Goal: Task Accomplishment & Management: Use online tool/utility

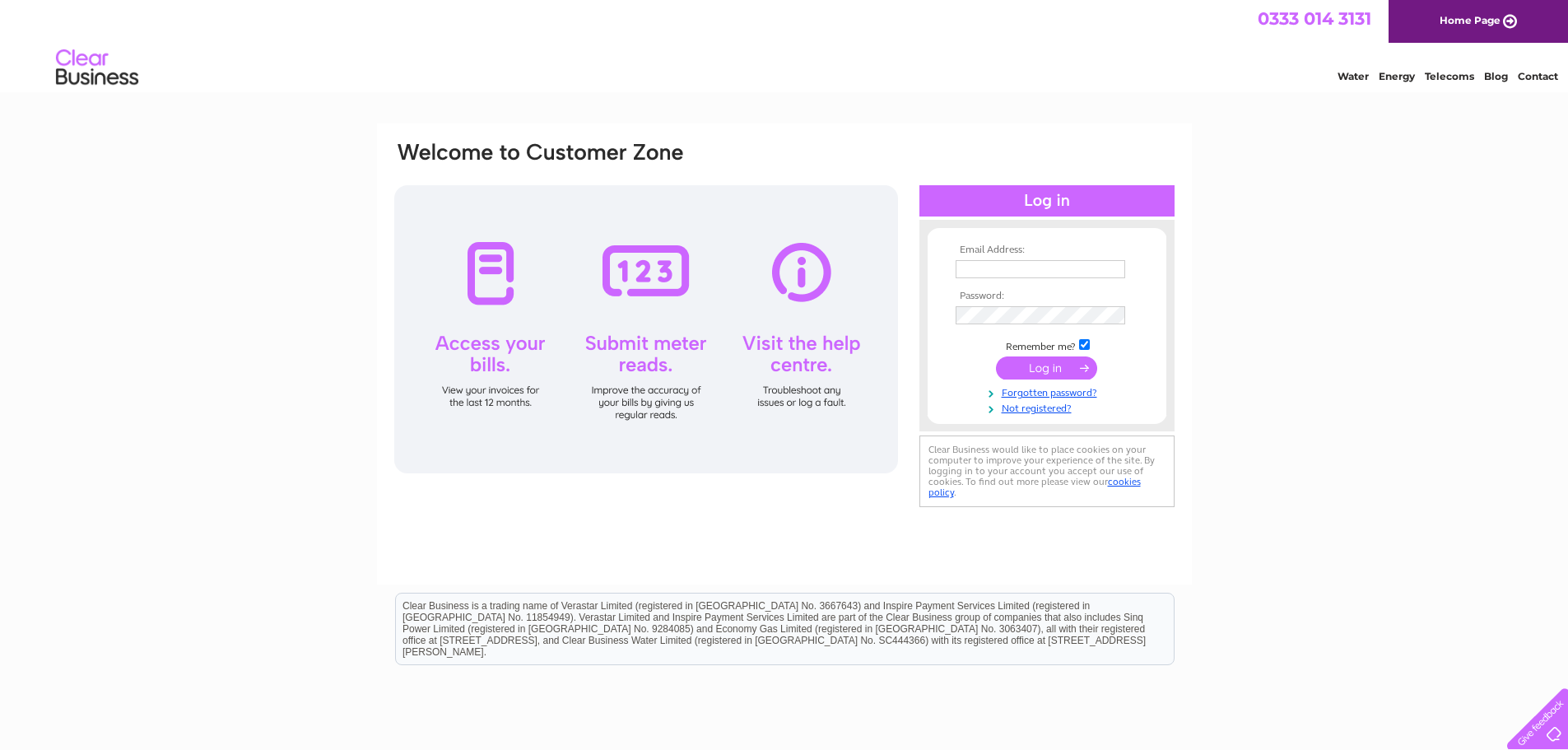
type input "mail@goldenharebooks.com"
drag, startPoint x: 1069, startPoint y: 372, endPoint x: 1098, endPoint y: 386, distance: 32.2
click at [1069, 372] on input "submit" at bounding box center [1046, 368] width 101 height 23
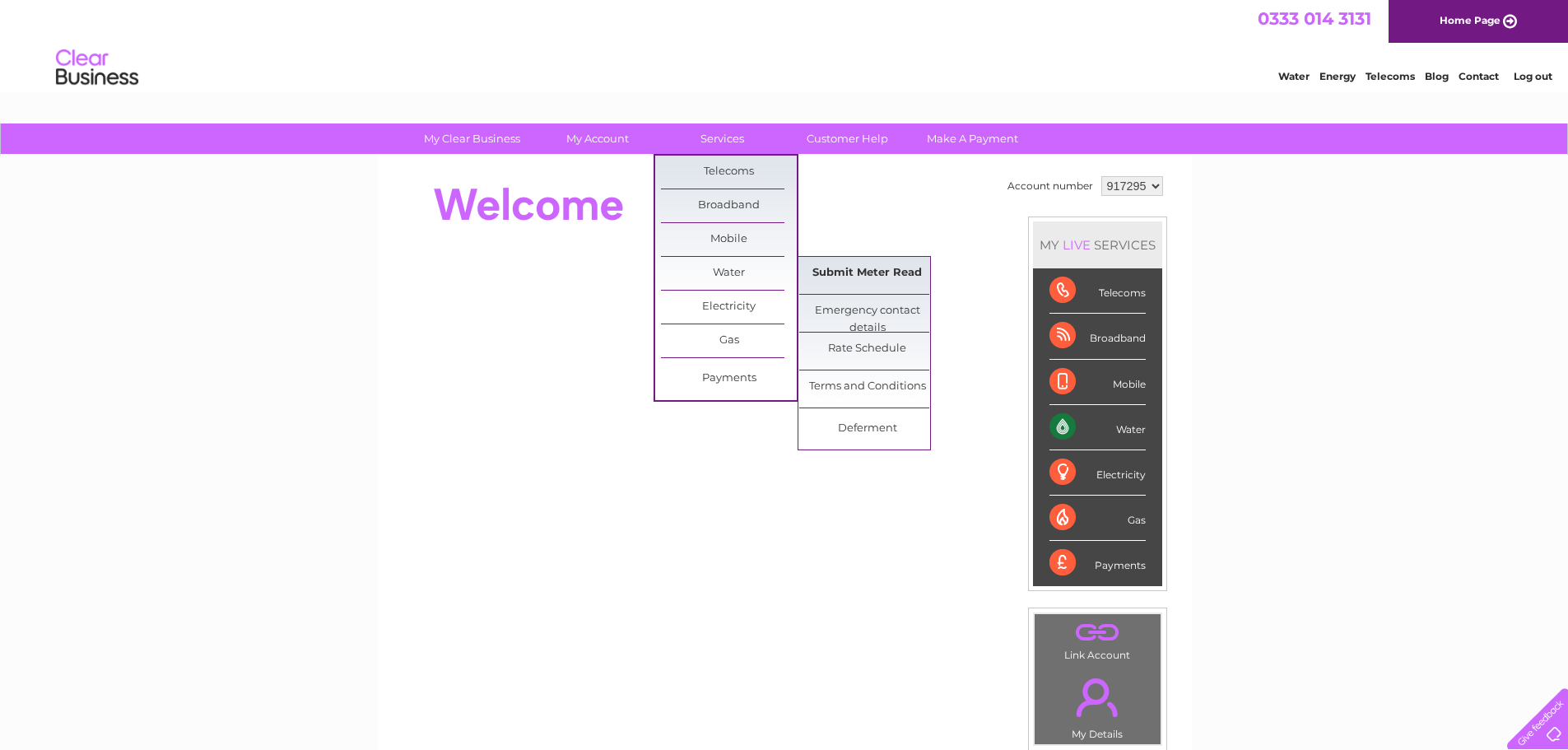
click at [853, 266] on link "Submit Meter Read" at bounding box center [867, 273] width 136 height 33
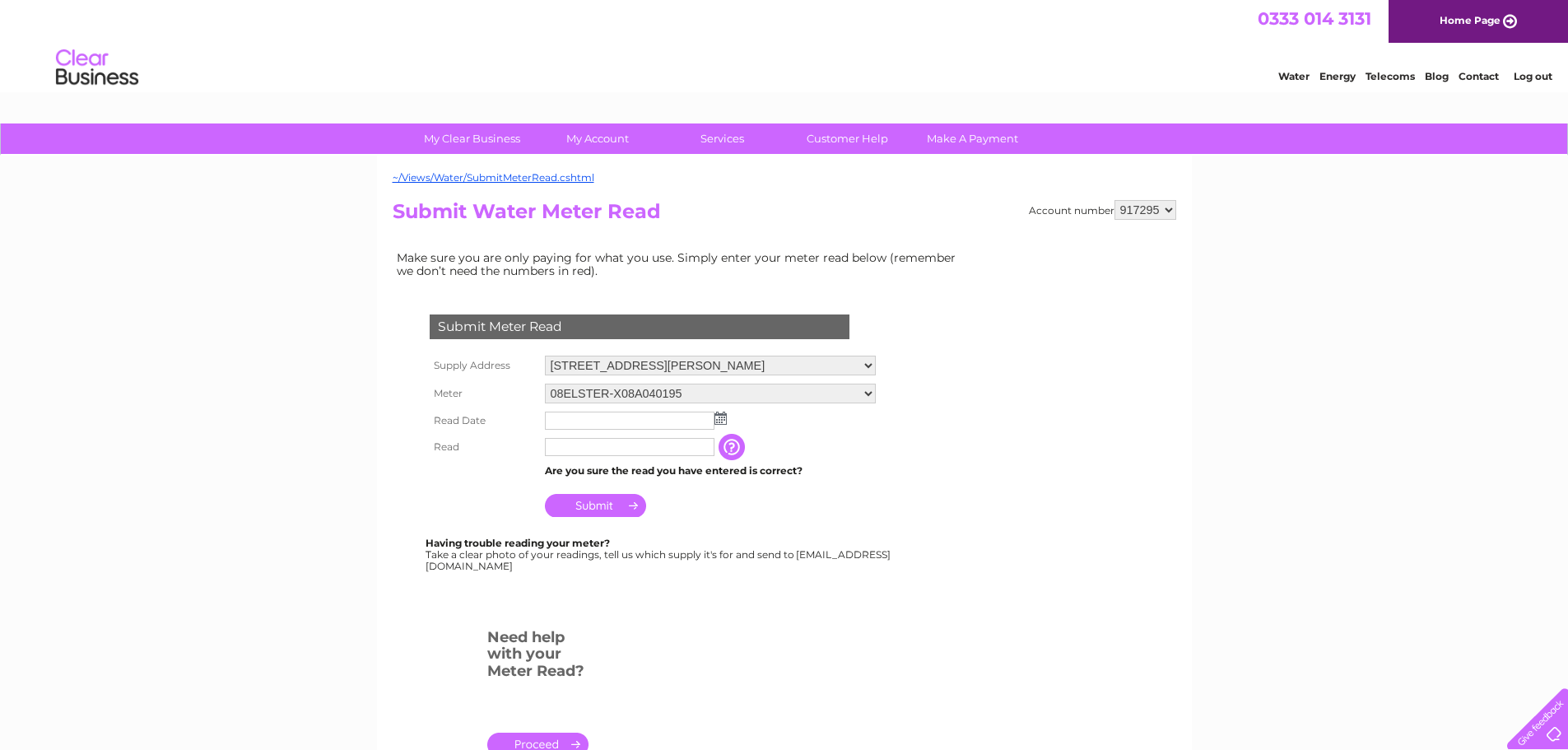
click at [726, 421] on img at bounding box center [720, 419] width 13 height 13
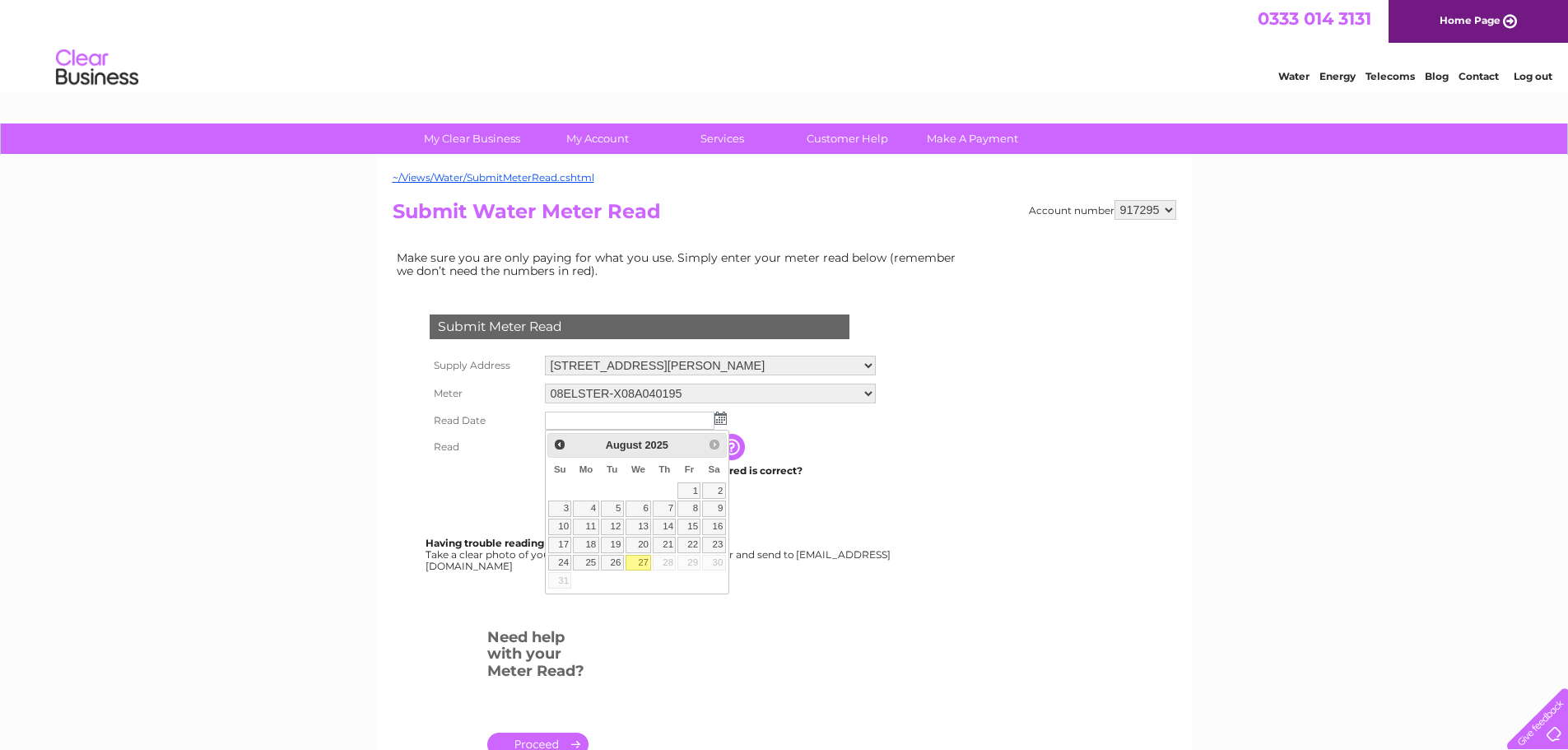
click at [635, 562] on link "27" at bounding box center [638, 563] width 26 height 17
type input "2025/08/27"
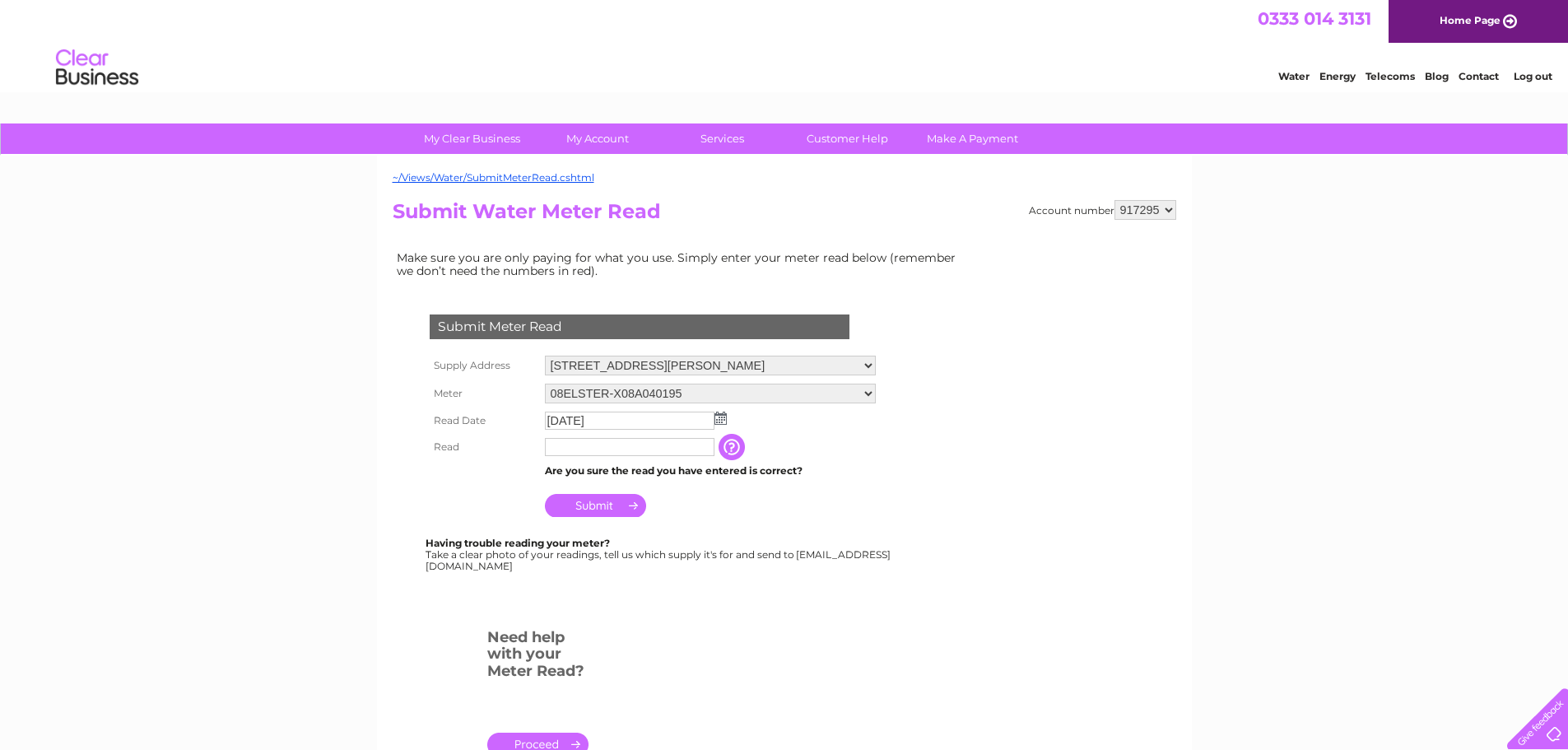
click at [614, 449] on input "text" at bounding box center [629, 447] width 170 height 18
type input "0413"
click at [633, 511] on input "Submit" at bounding box center [595, 506] width 101 height 23
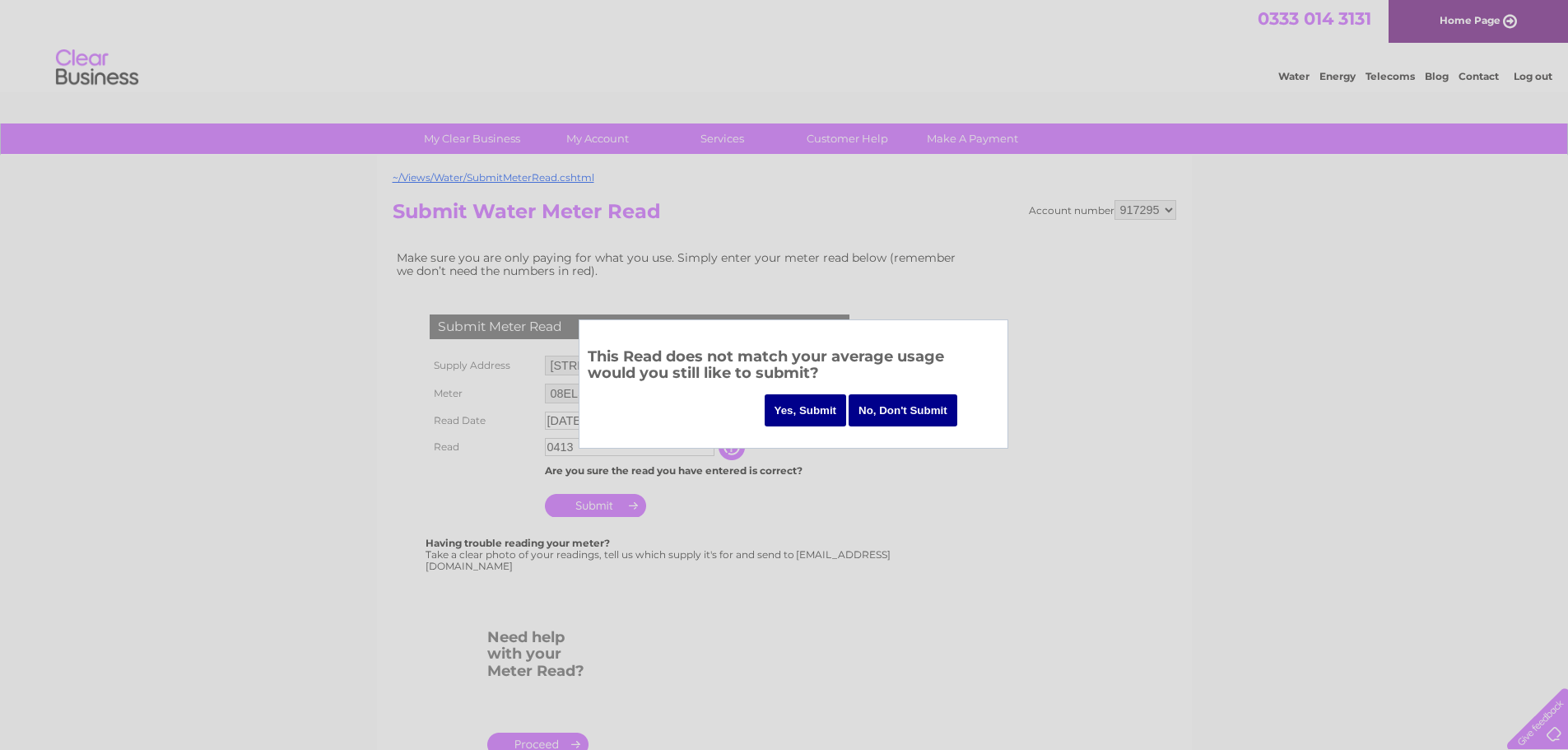
click at [890, 415] on input "No, Don't Submit" at bounding box center [903, 410] width 109 height 32
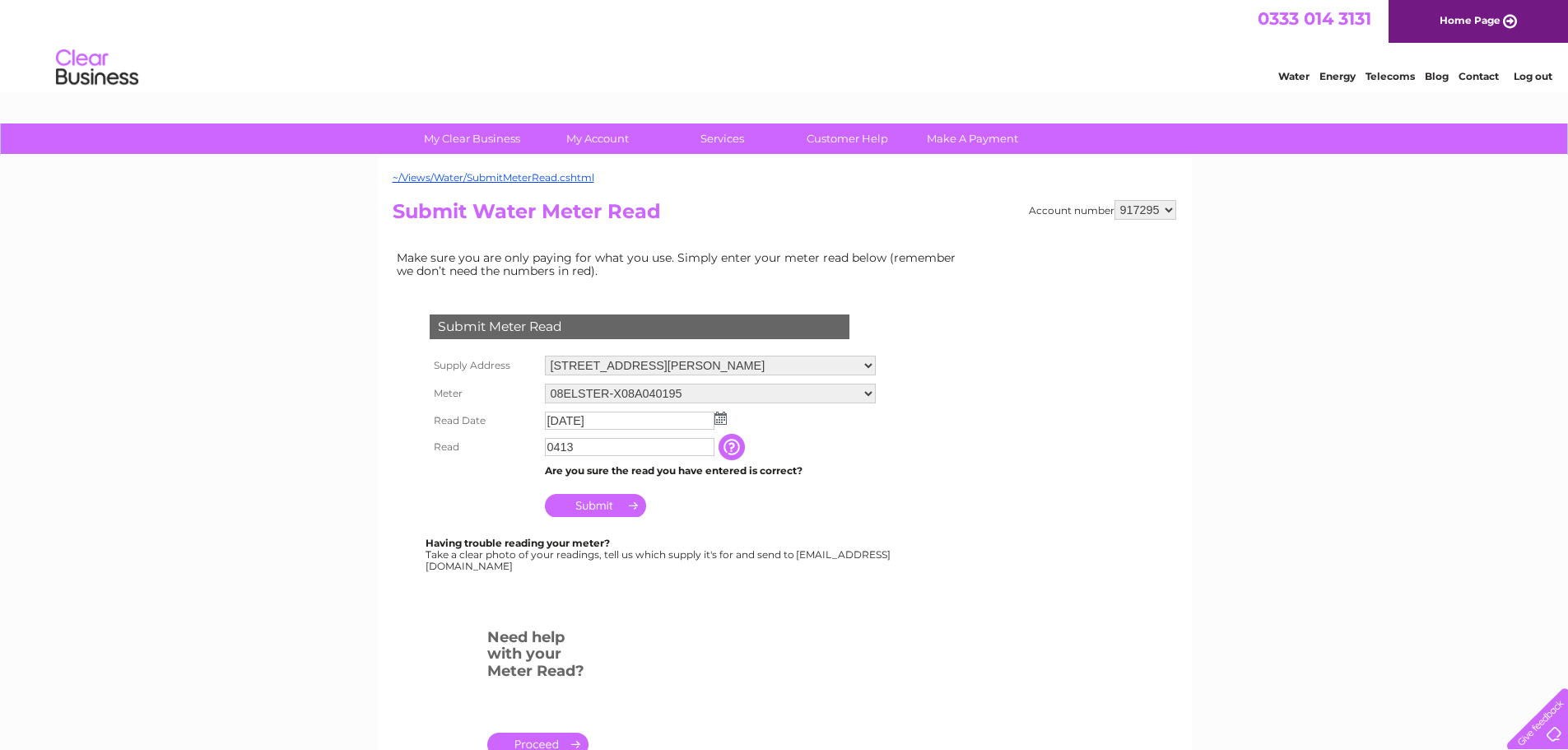
click at [609, 499] on input "Submit" at bounding box center [595, 506] width 101 height 23
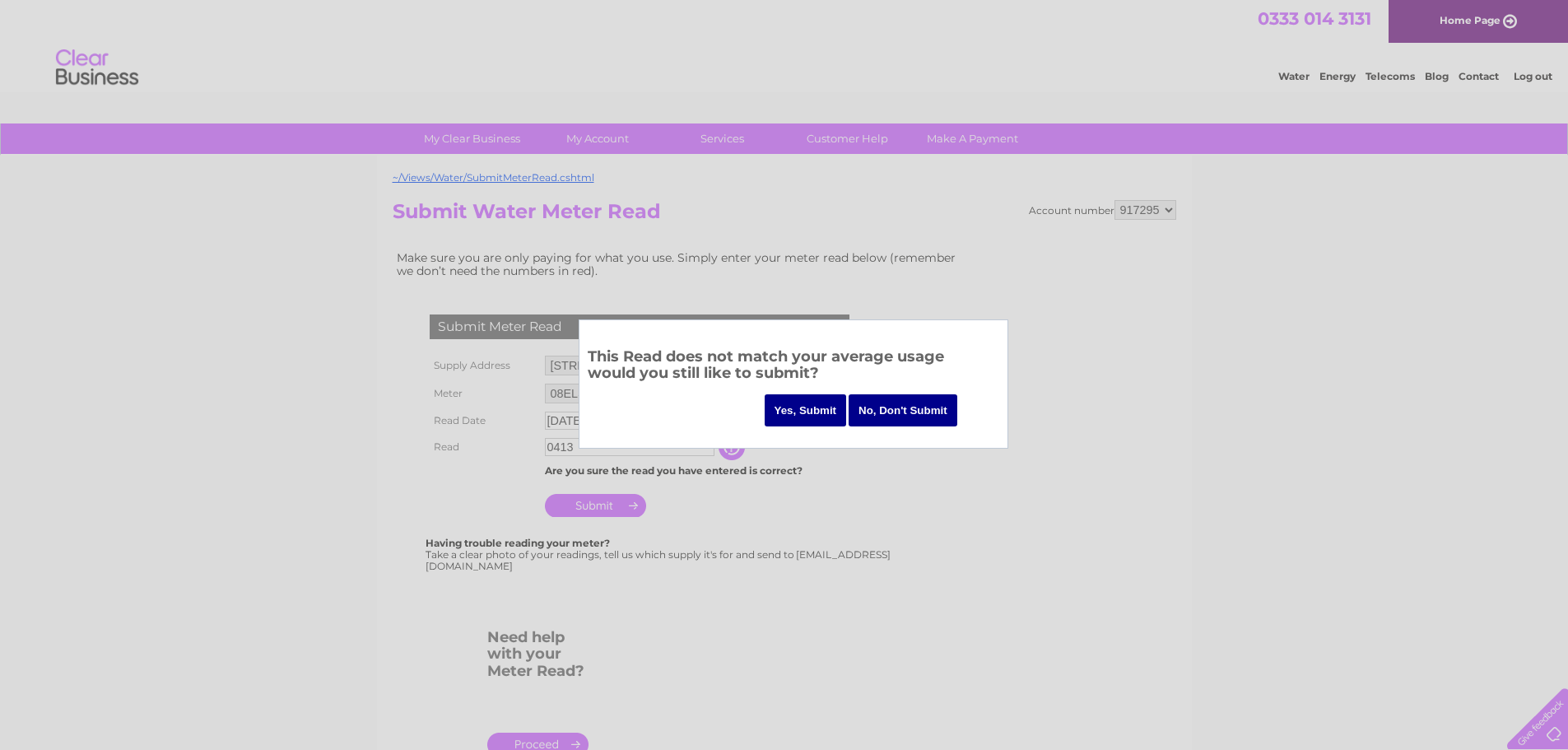
click at [826, 408] on input "Yes, Submit" at bounding box center [806, 410] width 82 height 32
